Goal: Information Seeking & Learning: Learn about a topic

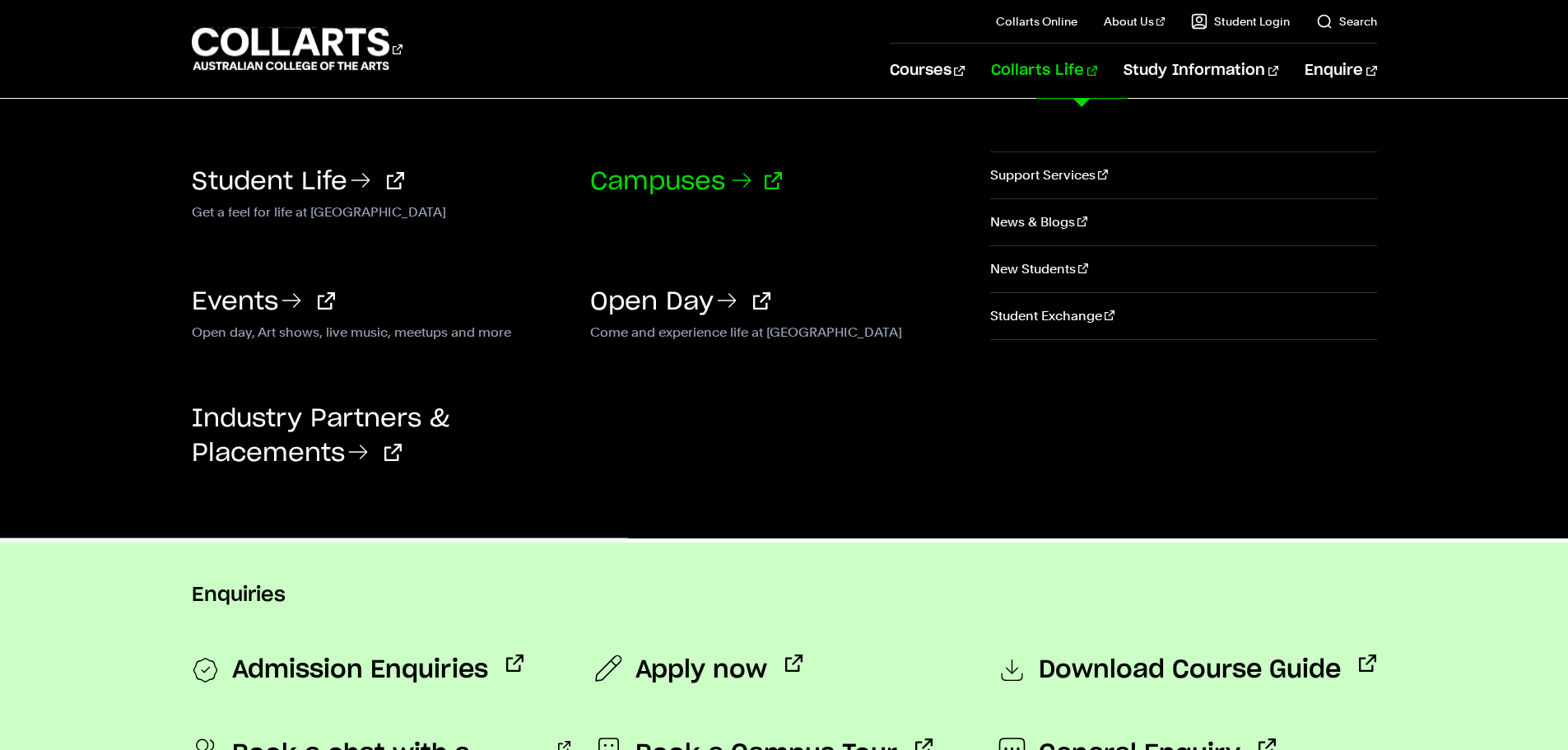
click at [691, 185] on link "Campuses" at bounding box center [686, 182] width 192 height 25
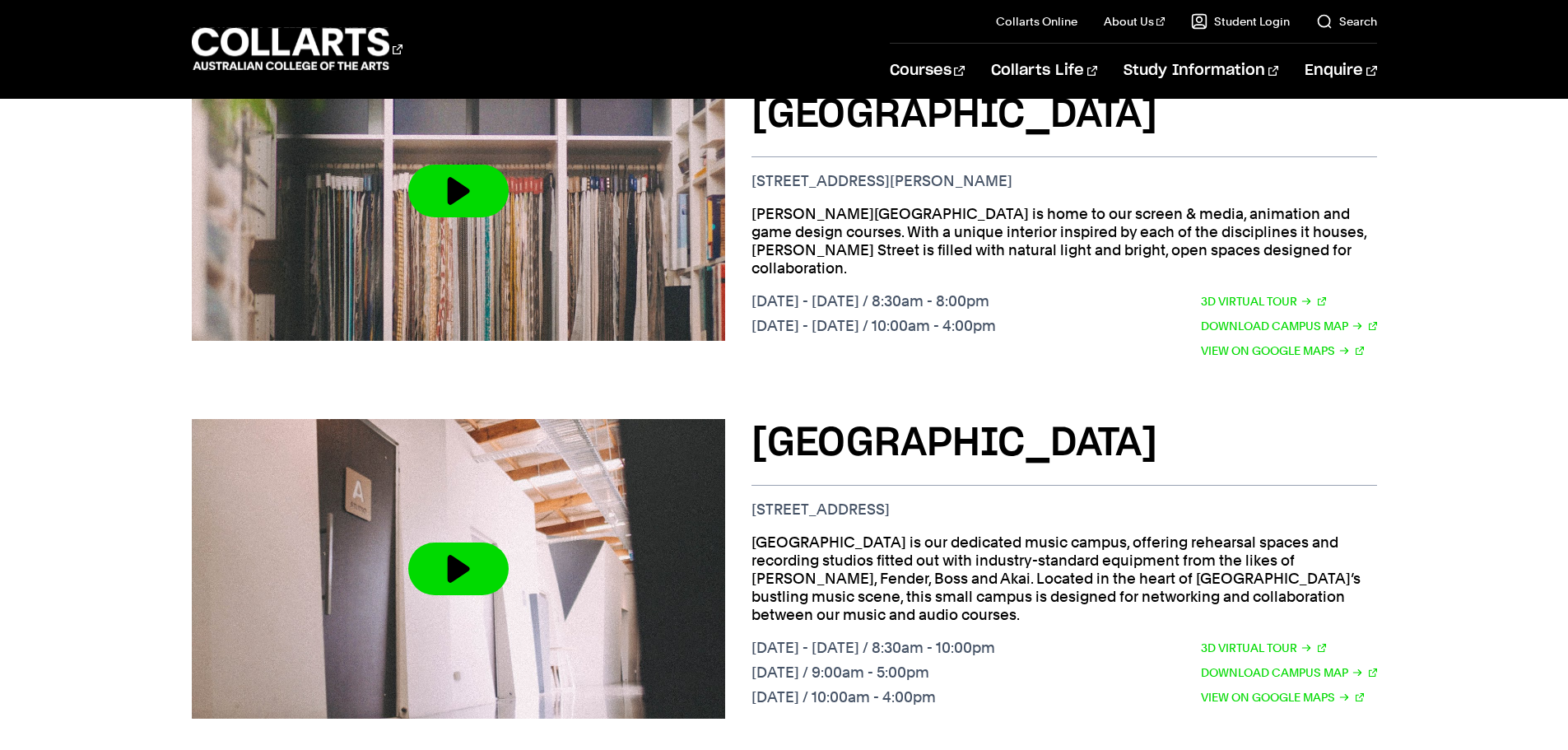
scroll to position [1400, 0]
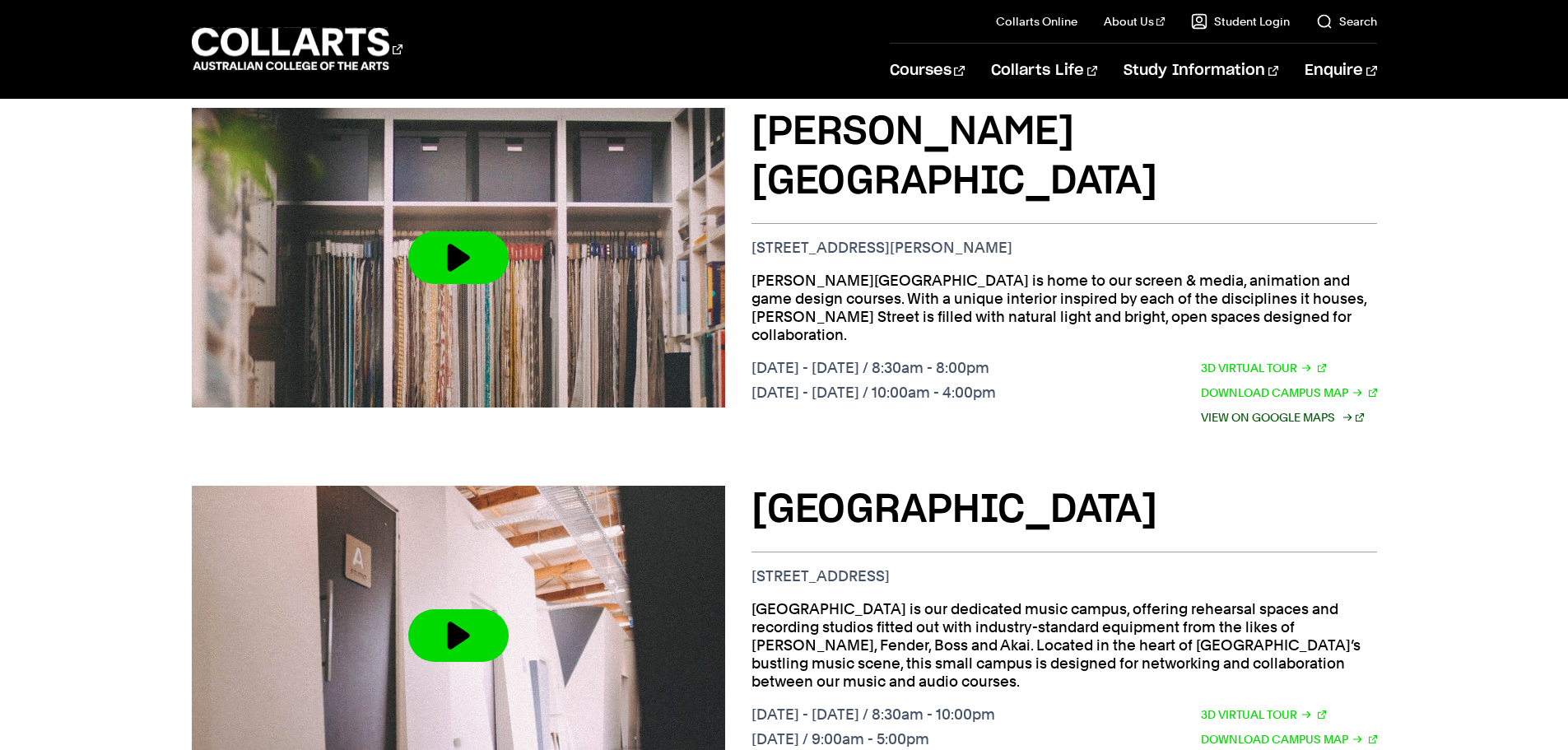
click at [1291, 408] on link "View on Google Maps" at bounding box center [1283, 417] width 163 height 18
click at [1244, 384] on link "Download Campus Map" at bounding box center [1289, 392] width 177 height 18
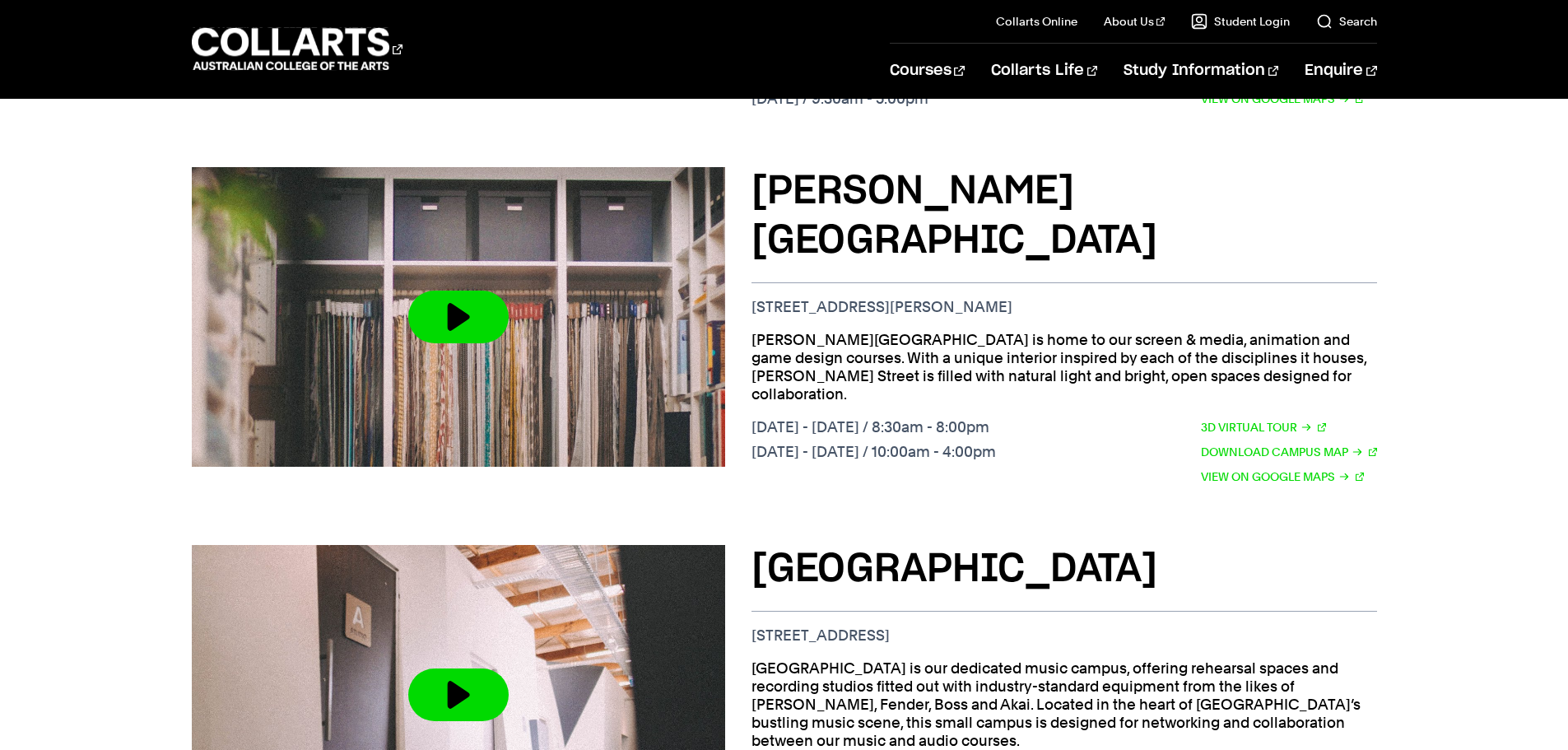
scroll to position [1317, 0]
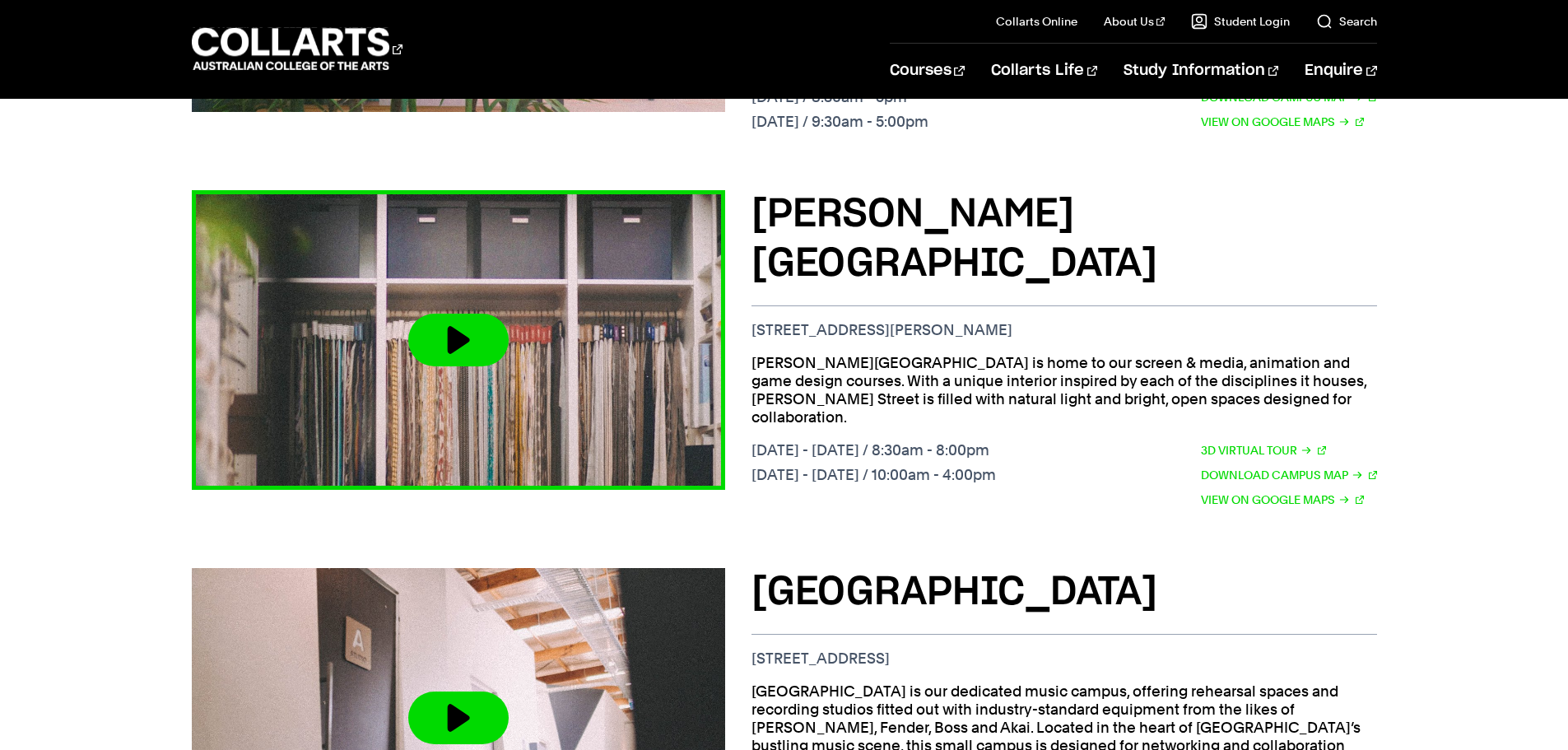
click at [451, 314] on button at bounding box center [458, 340] width 100 height 52
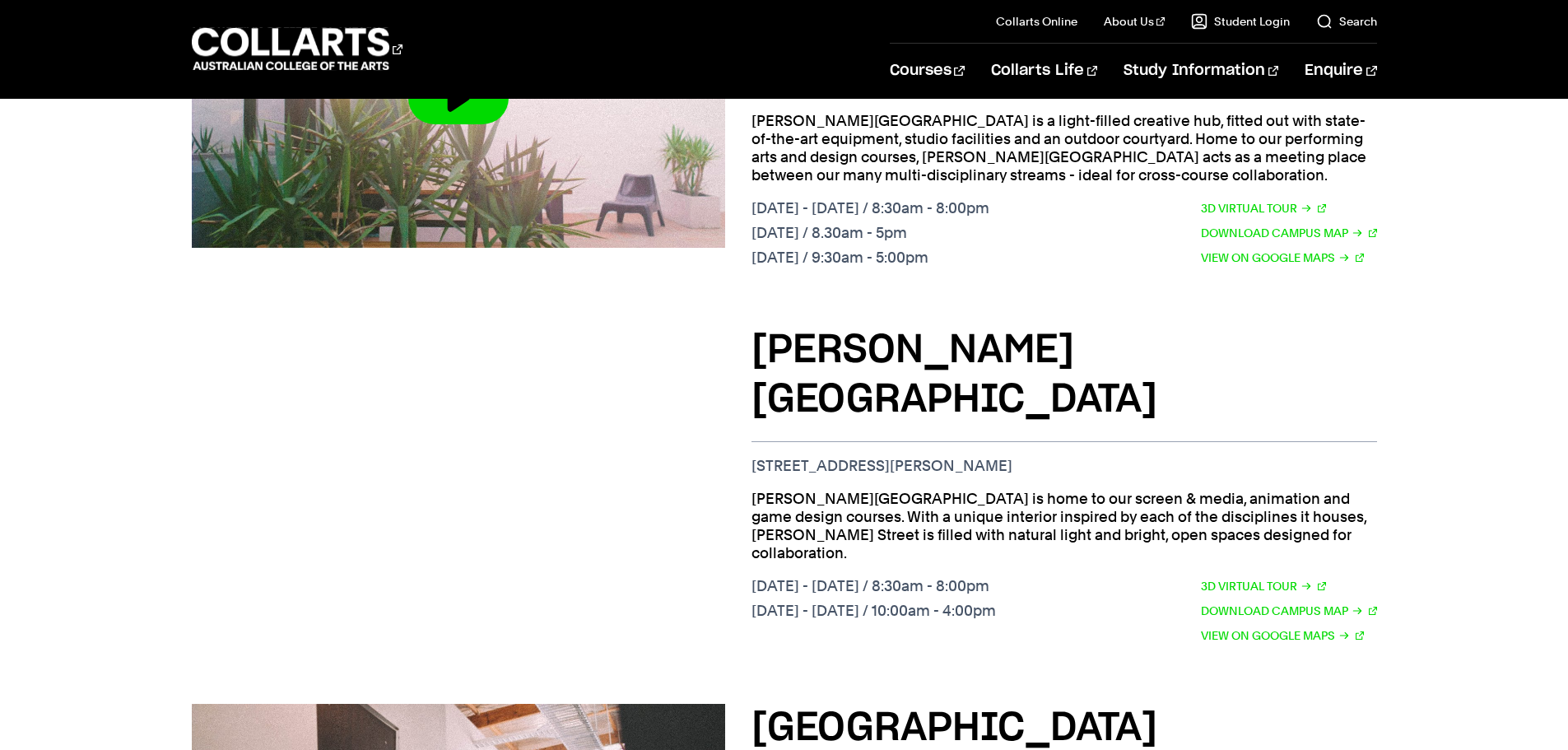
scroll to position [1153, 0]
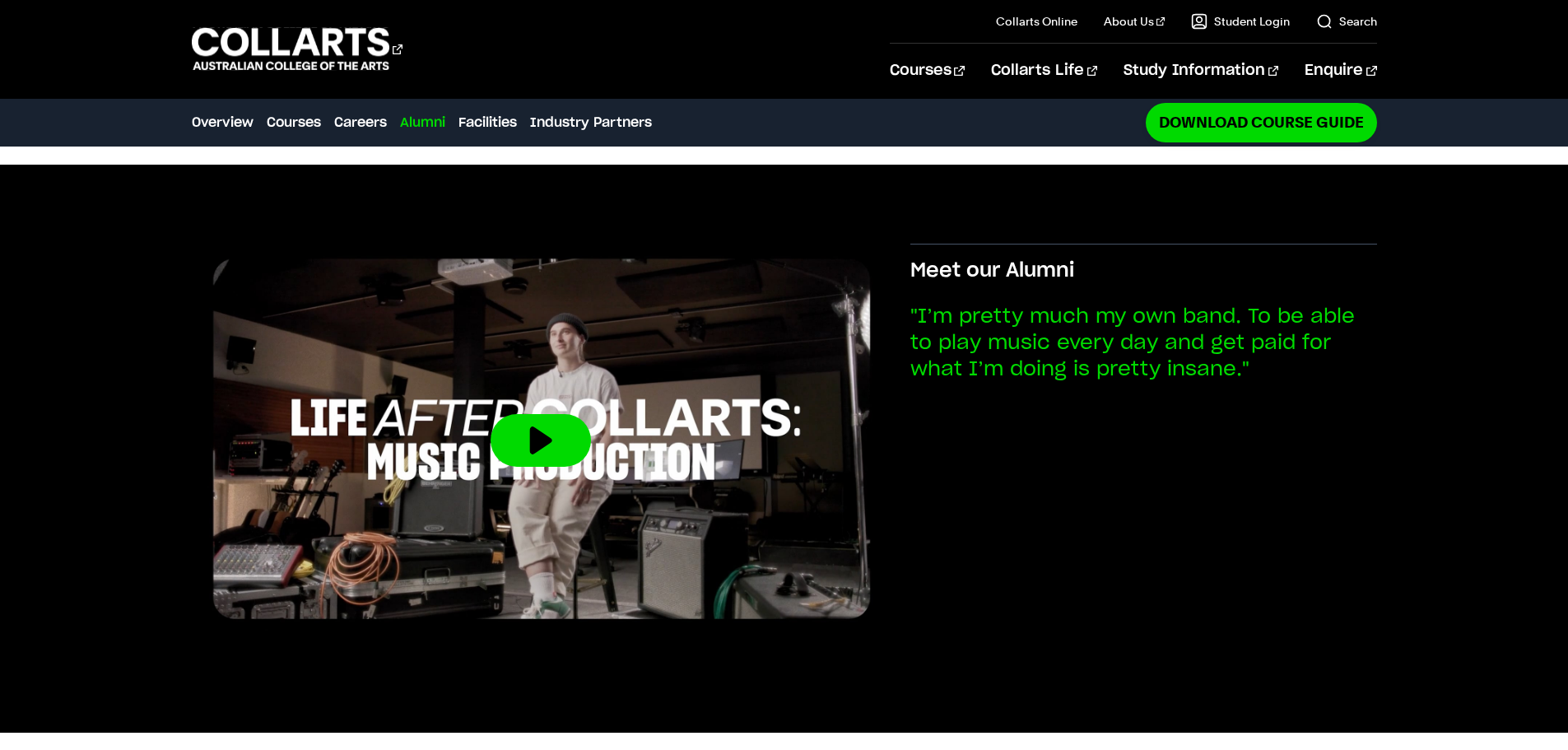
scroll to position [2722, 0]
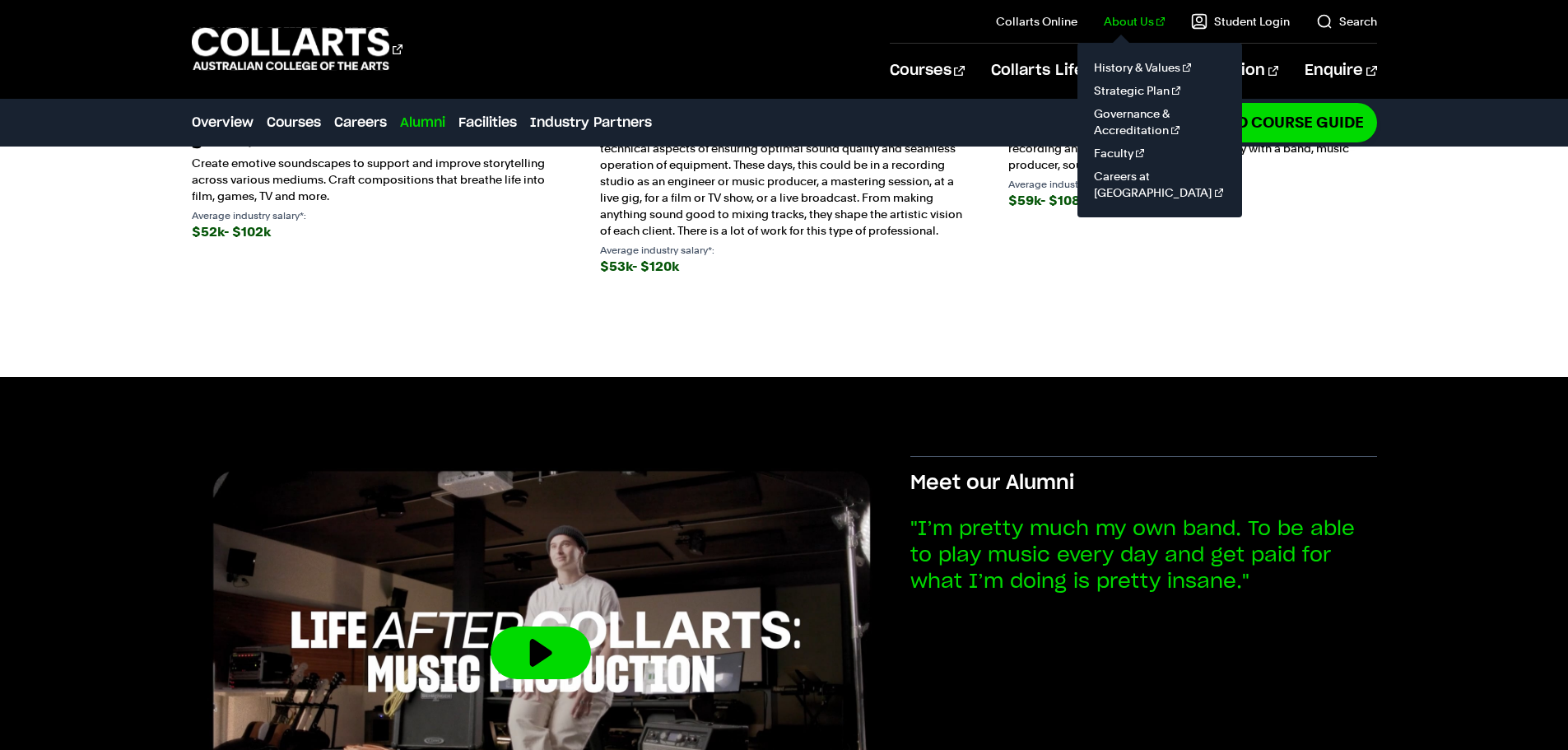
click at [1130, 22] on link "About Us" at bounding box center [1135, 21] width 61 height 16
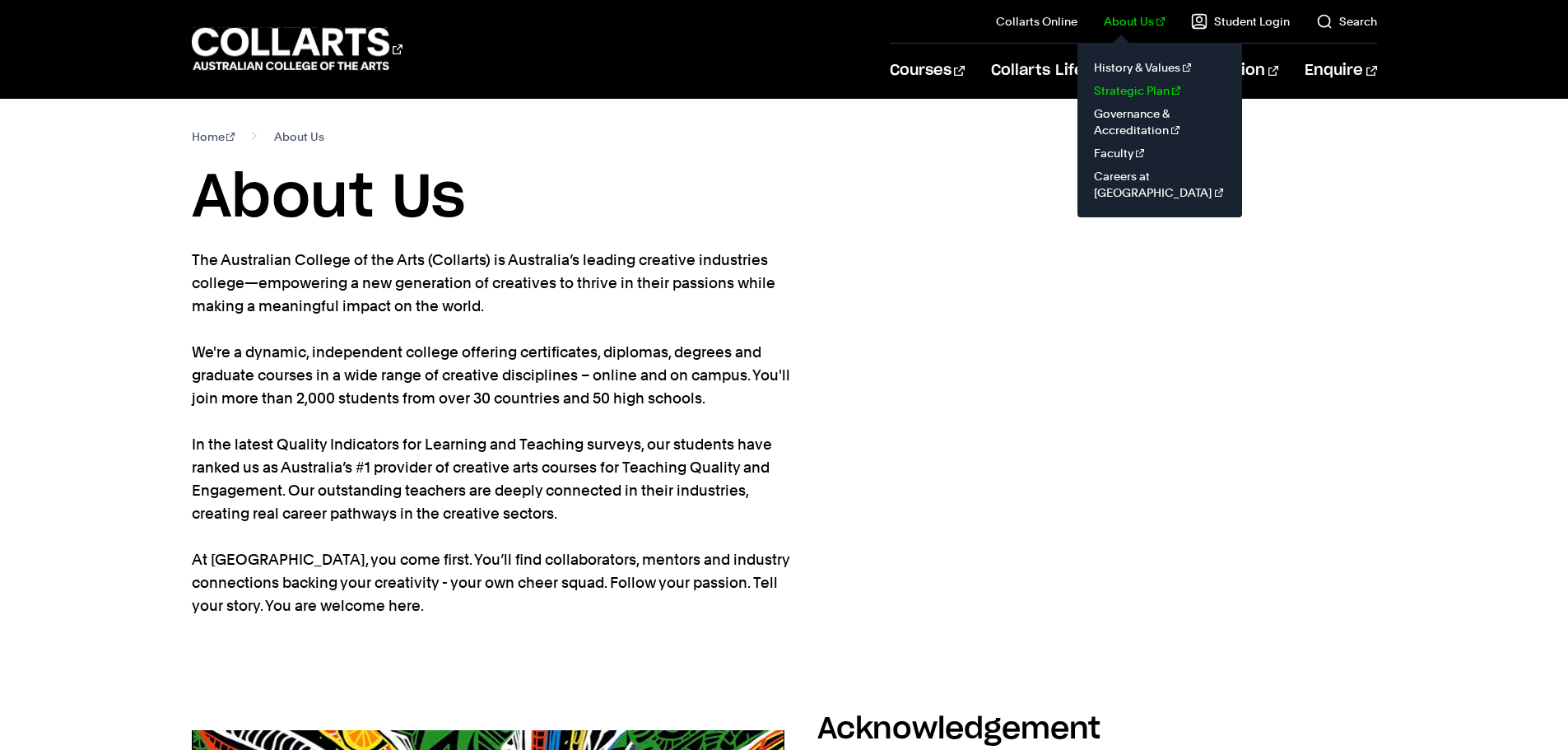
click at [1130, 88] on link "Strategic Plan" at bounding box center [1160, 91] width 138 height 23
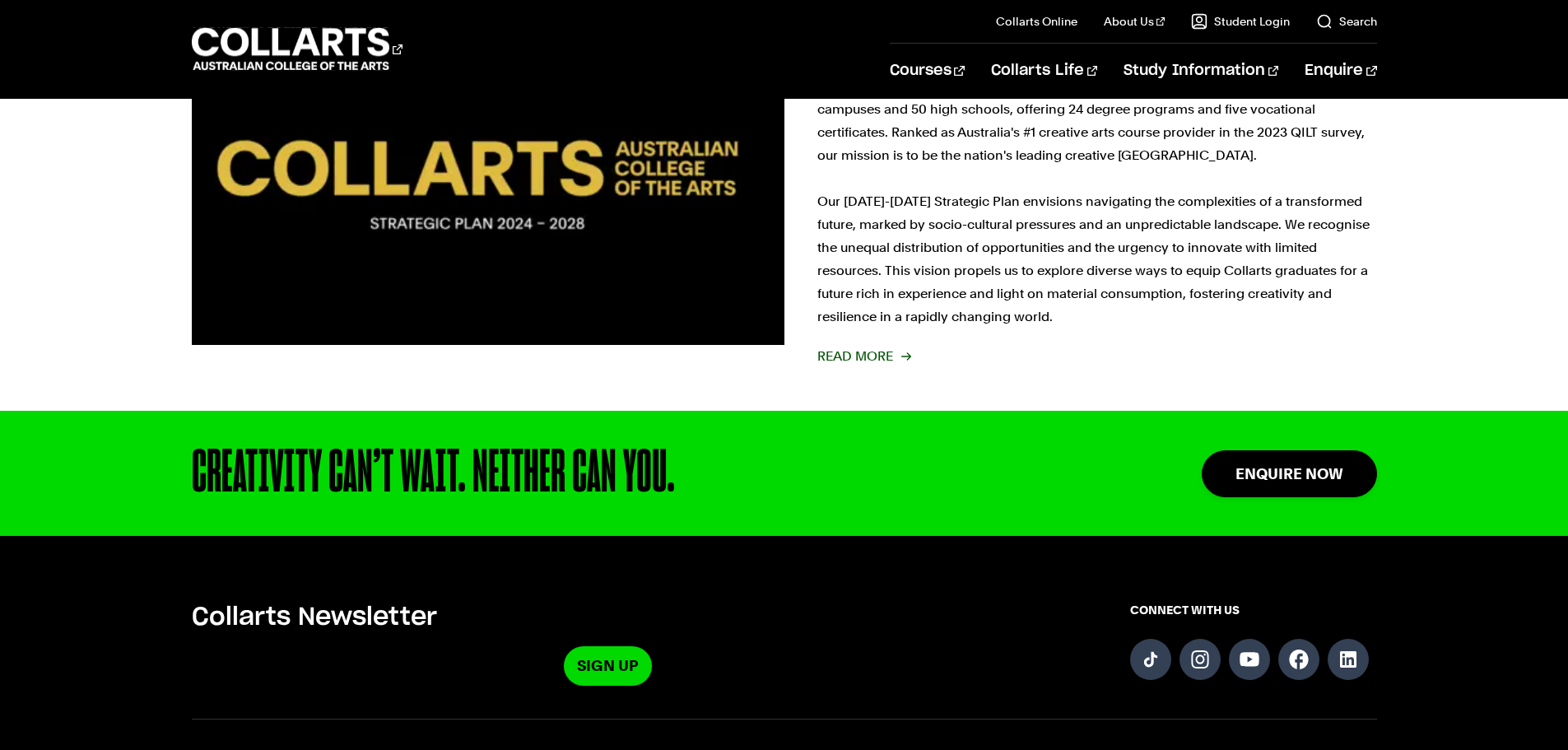
scroll to position [165, 0]
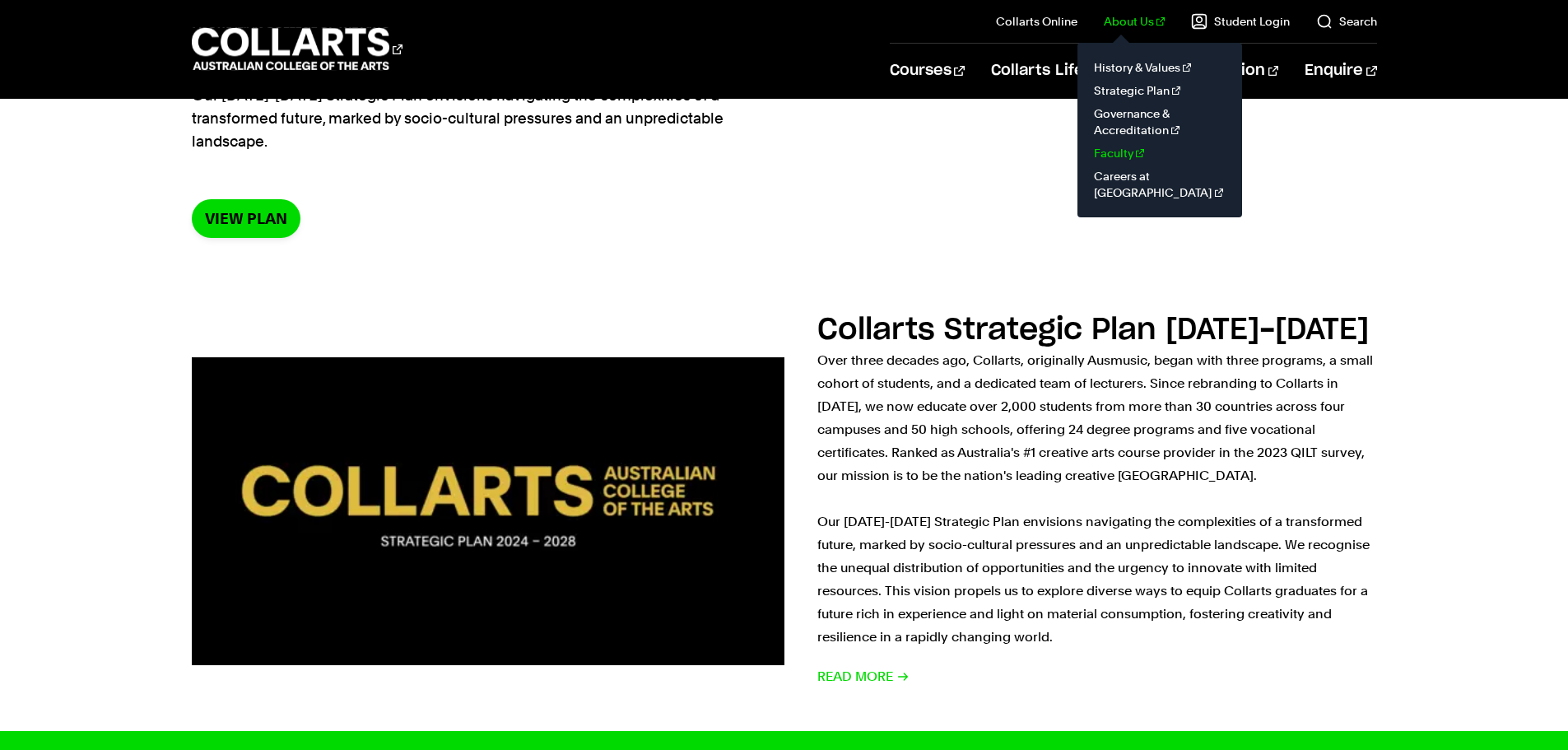
click at [1125, 154] on link "Faculty" at bounding box center [1160, 153] width 138 height 23
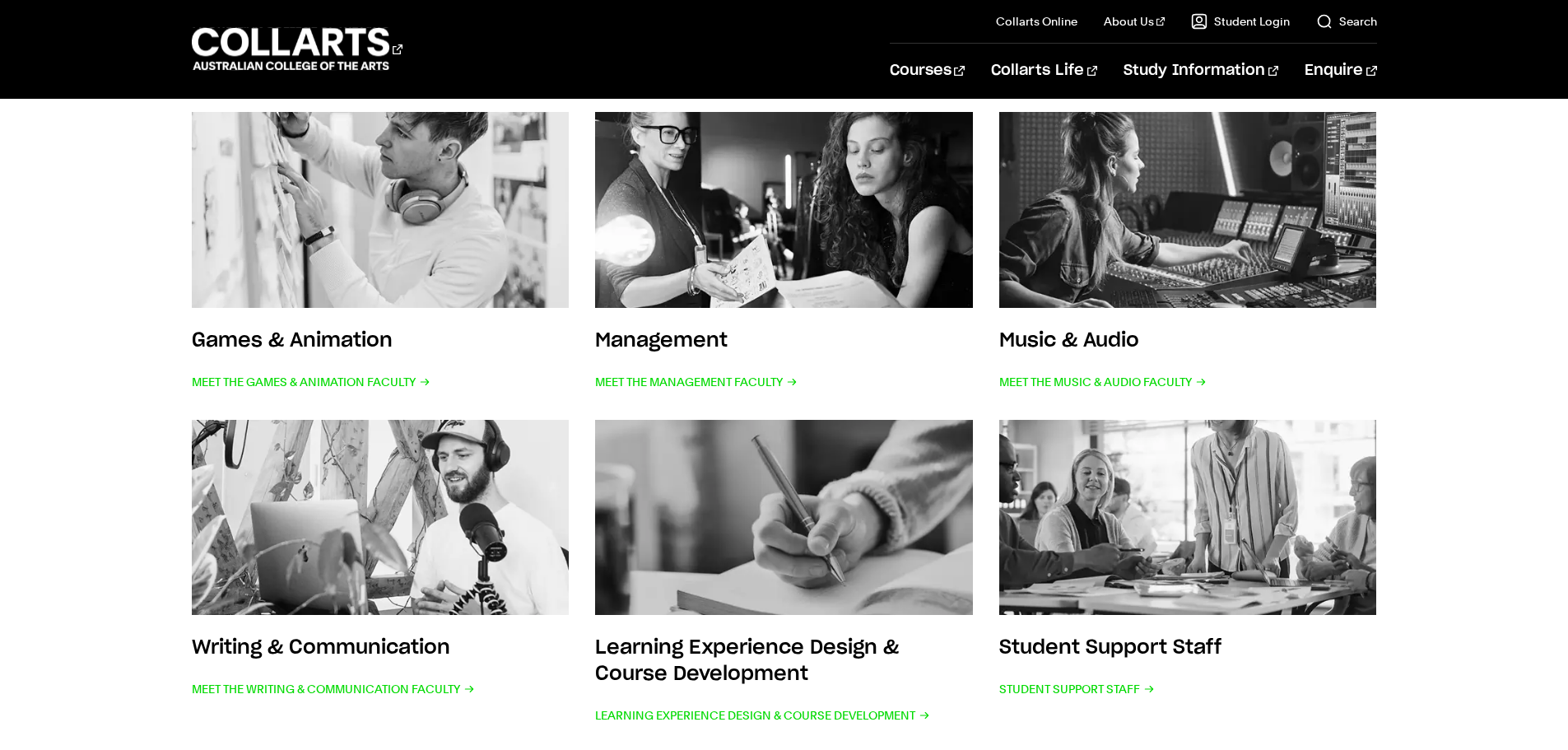
scroll to position [740, 0]
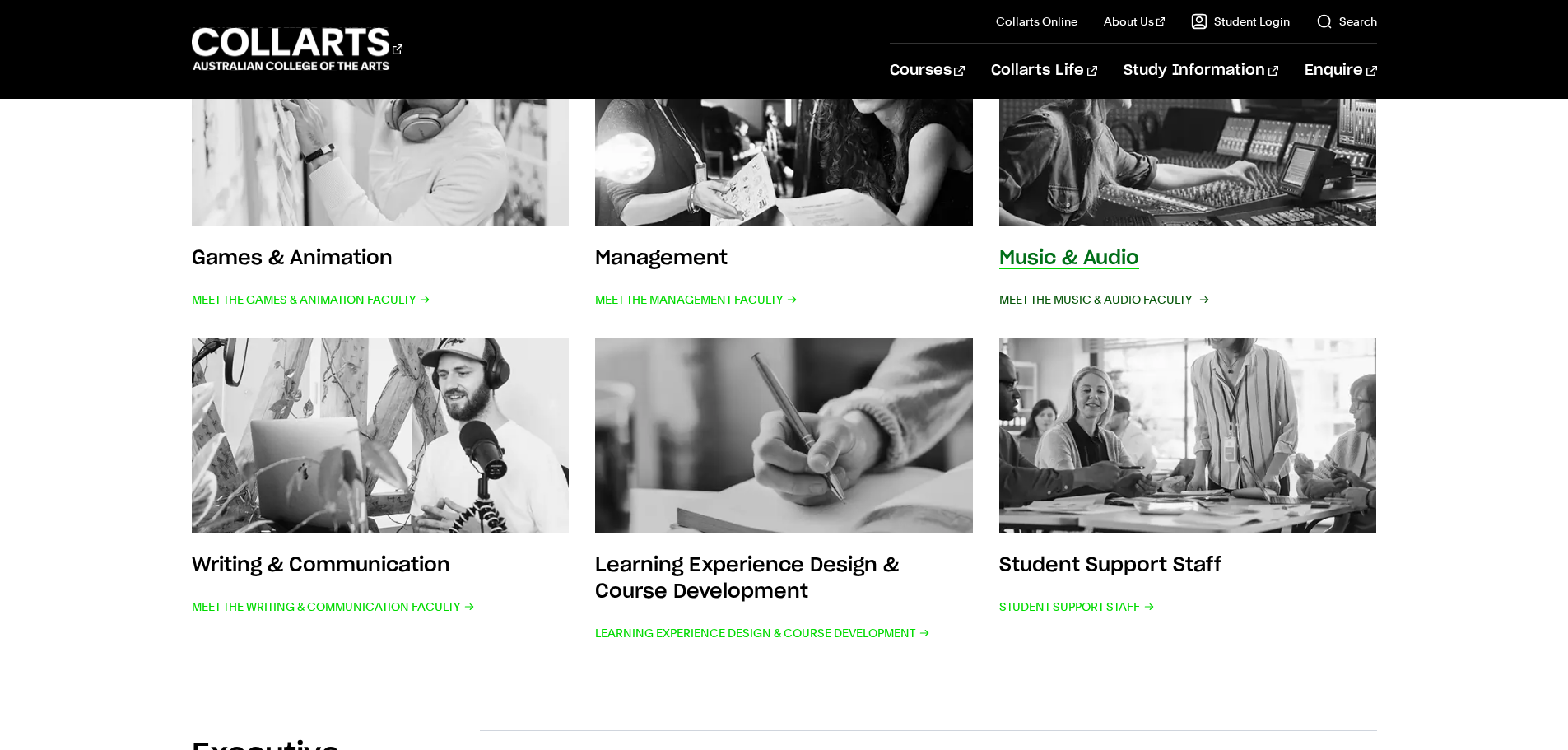
click at [1058, 301] on span "Meet the Music & Audio Faculty" at bounding box center [1102, 300] width 207 height 23
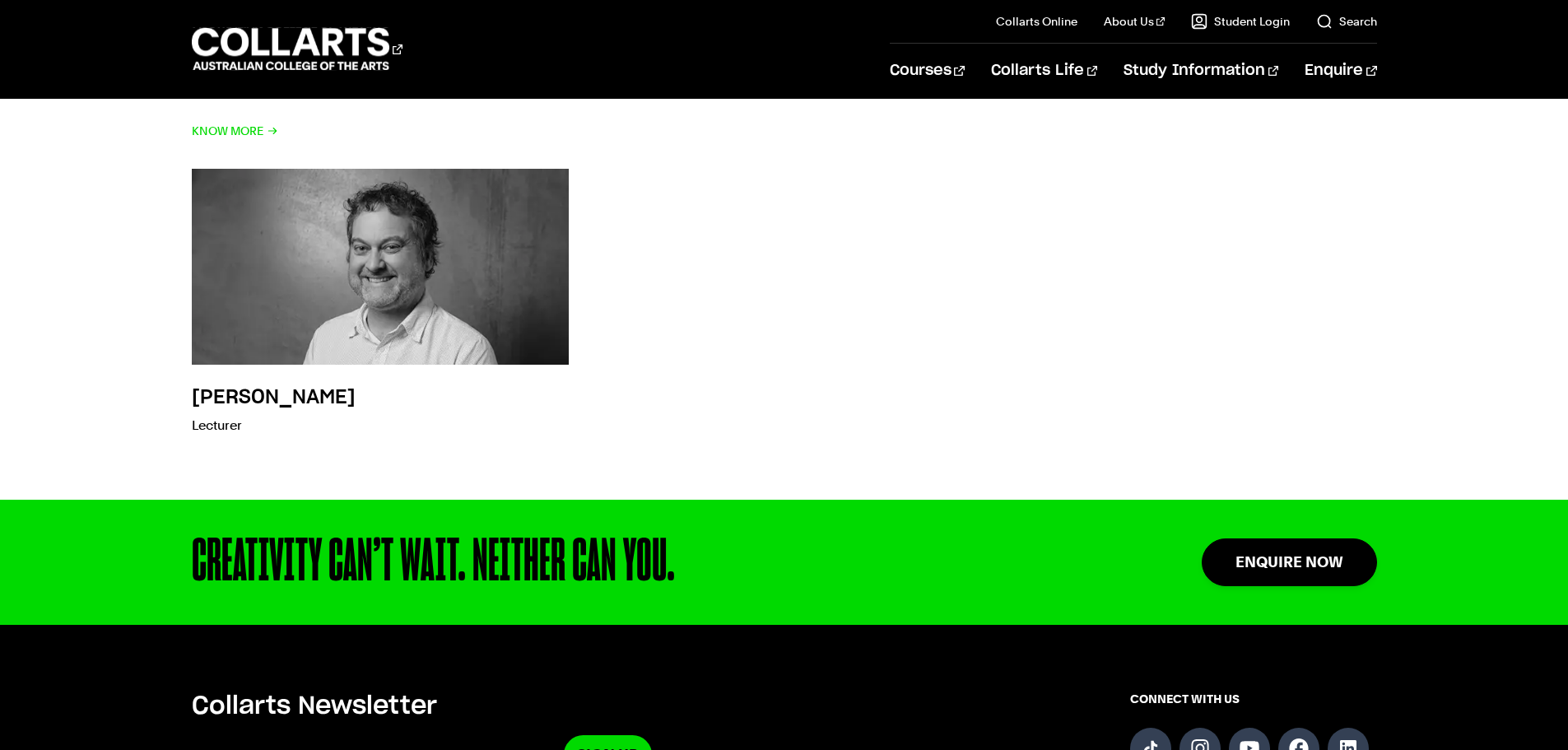
scroll to position [5268, 0]
